Goal: Find specific page/section: Find specific page/section

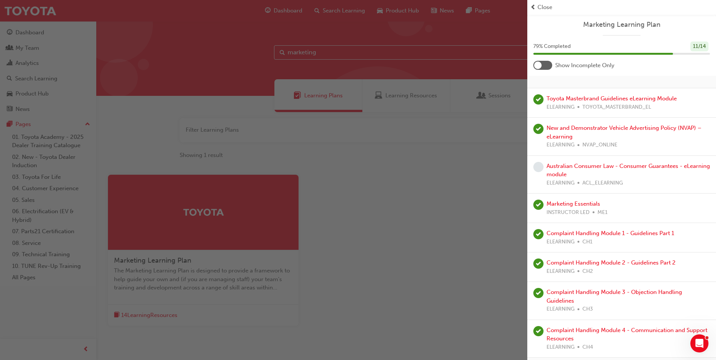
scroll to position [208, 0]
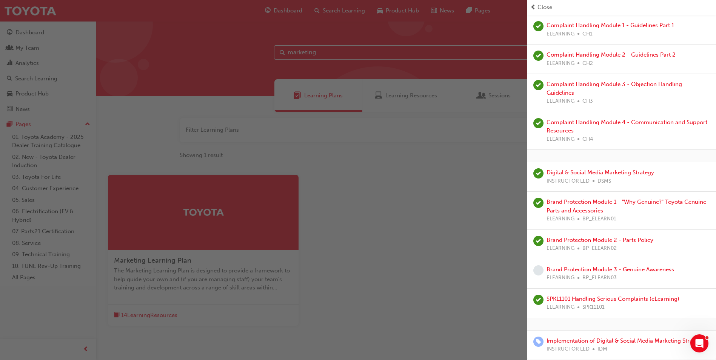
click at [402, 296] on div "button" at bounding box center [263, 180] width 527 height 360
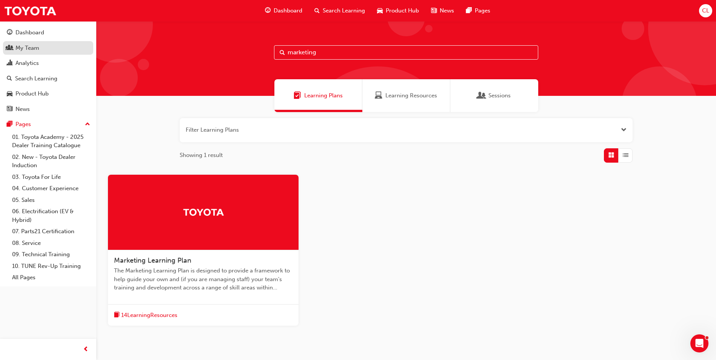
click at [46, 51] on div "My Team" at bounding box center [48, 47] width 83 height 9
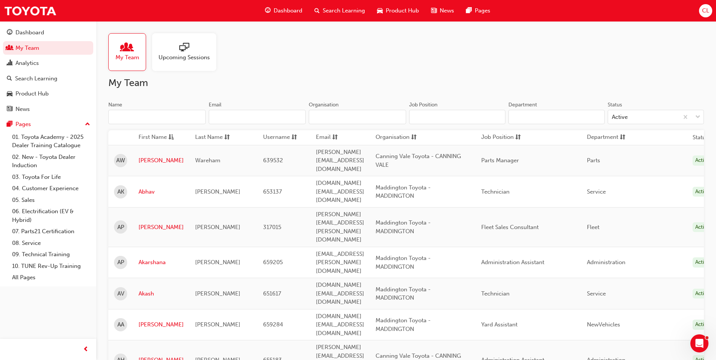
click at [136, 114] on input "Name" at bounding box center [156, 117] width 97 height 14
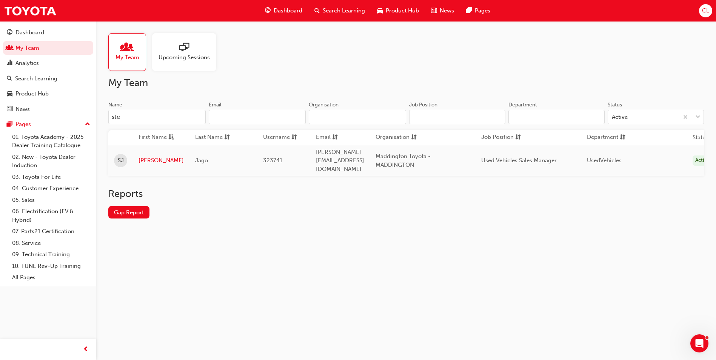
type input "stev"
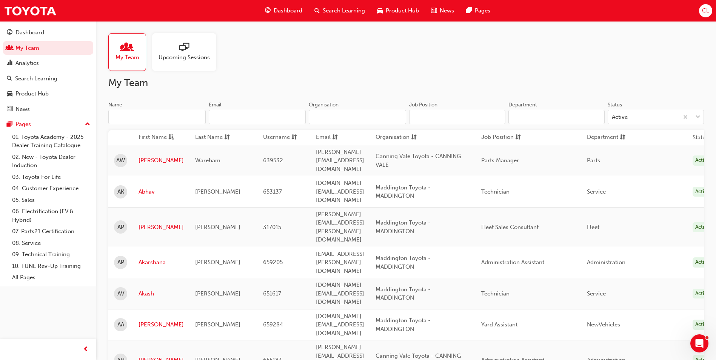
click at [141, 116] on input "Name" at bounding box center [156, 117] width 97 height 14
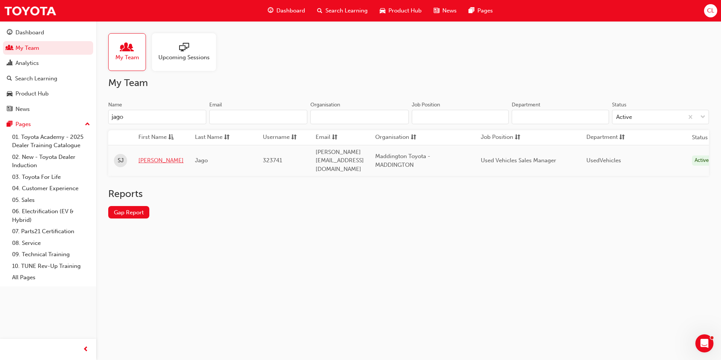
type input "jago"
click at [151, 159] on link "[PERSON_NAME]" at bounding box center [160, 160] width 45 height 9
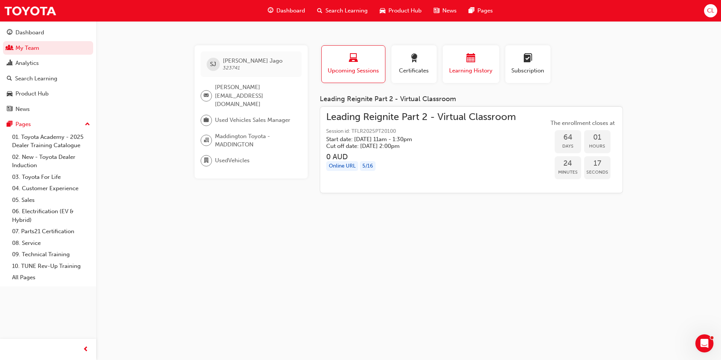
click at [474, 67] on span "Learning History" at bounding box center [471, 70] width 45 height 9
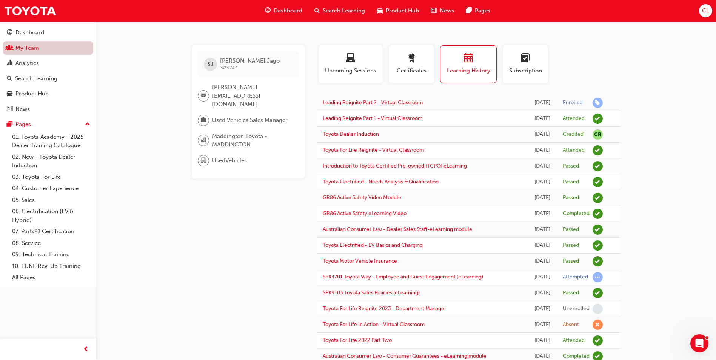
click at [31, 47] on link "My Team" at bounding box center [48, 48] width 90 height 14
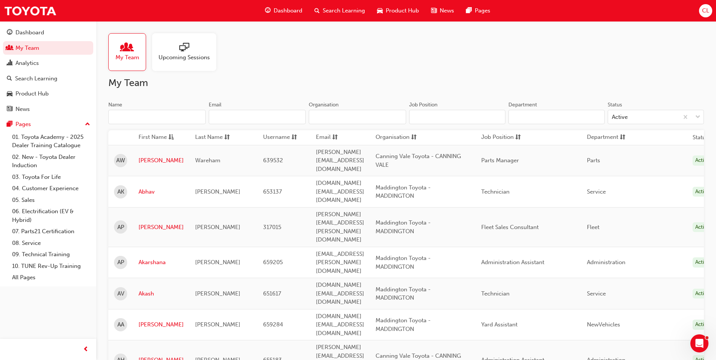
click at [149, 116] on input "Name" at bounding box center [156, 117] width 97 height 14
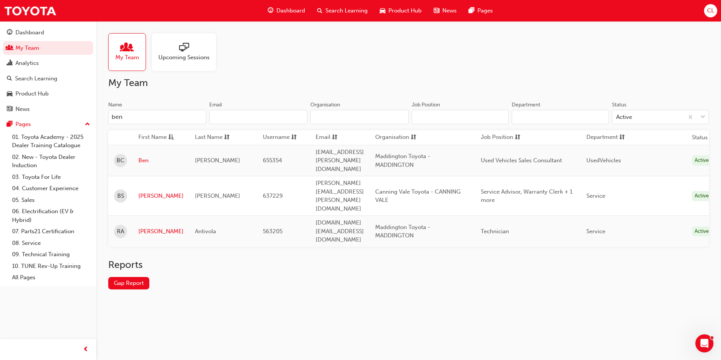
type input "ben"
click at [147, 156] on link "Ben" at bounding box center [160, 160] width 45 height 9
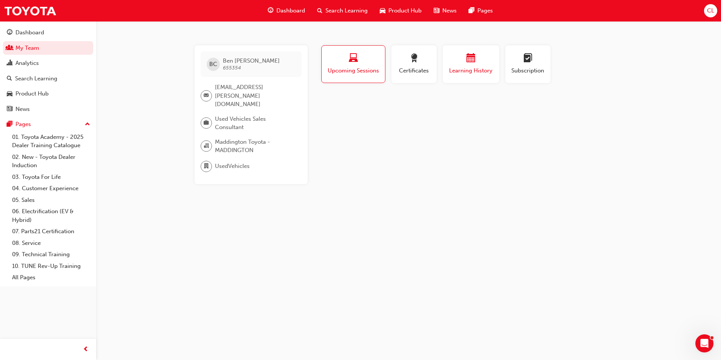
click at [477, 72] on span "Learning History" at bounding box center [471, 70] width 45 height 9
